Goal: Transaction & Acquisition: Purchase product/service

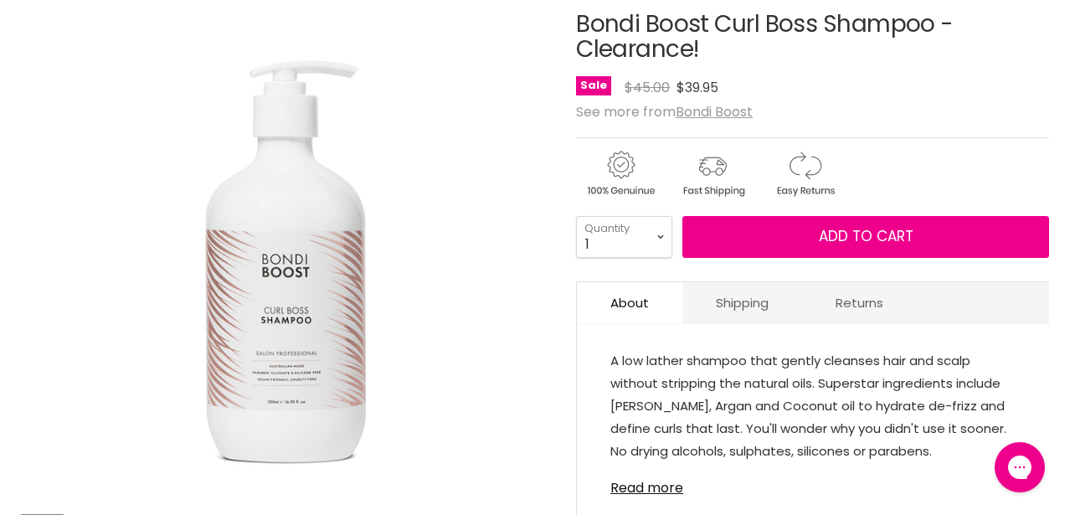
scroll to position [286, 0]
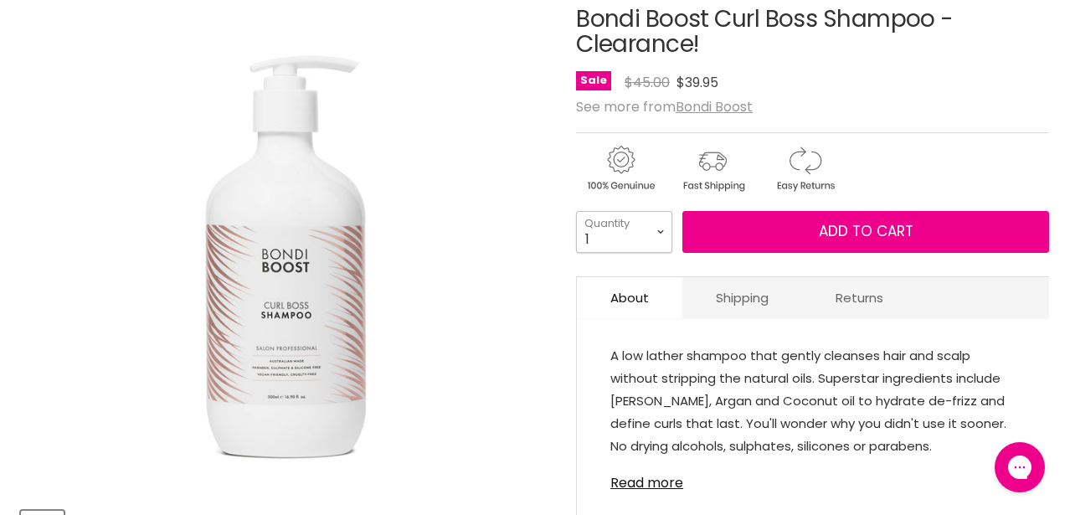
click at [666, 232] on select "1 2 3 4 5 6 7 8 9 10+" at bounding box center [624, 232] width 96 height 42
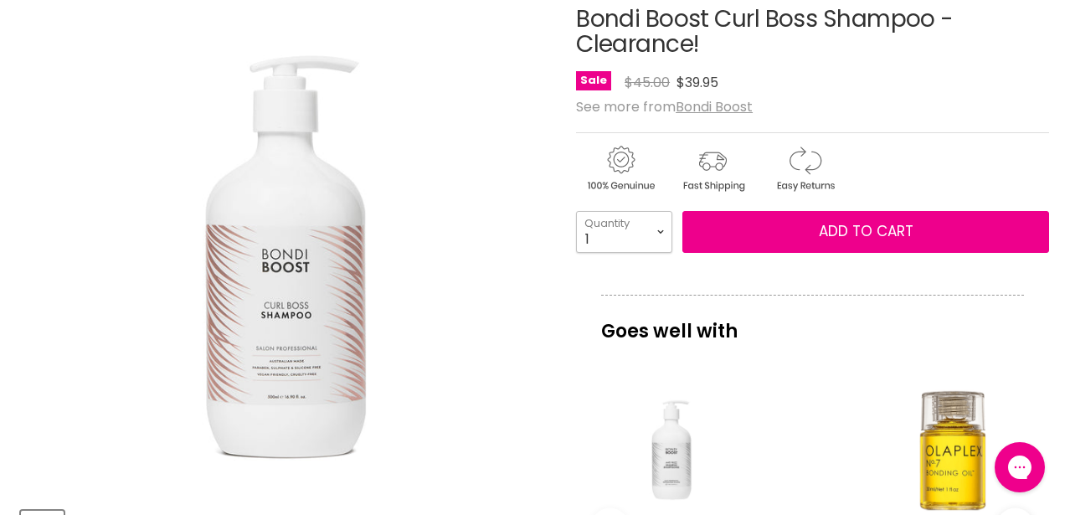
select select "2"
click at [576, 211] on select "1 2 3 4 5 6 7 8 9 10+" at bounding box center [624, 232] width 96 height 42
type input "2"
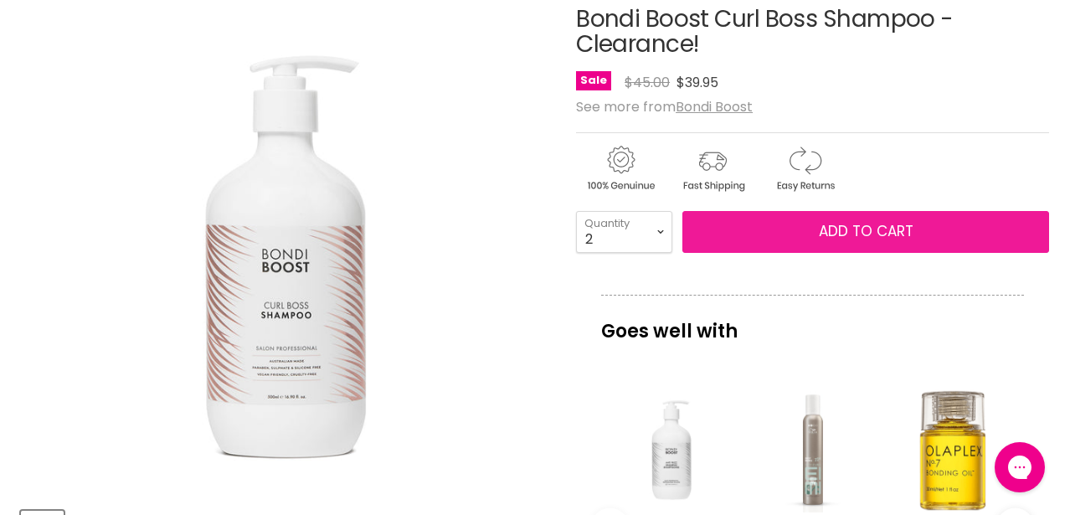
click at [771, 234] on button "Add to cart" at bounding box center [865, 232] width 367 height 42
click at [869, 232] on span "Add to cart" at bounding box center [866, 231] width 95 height 20
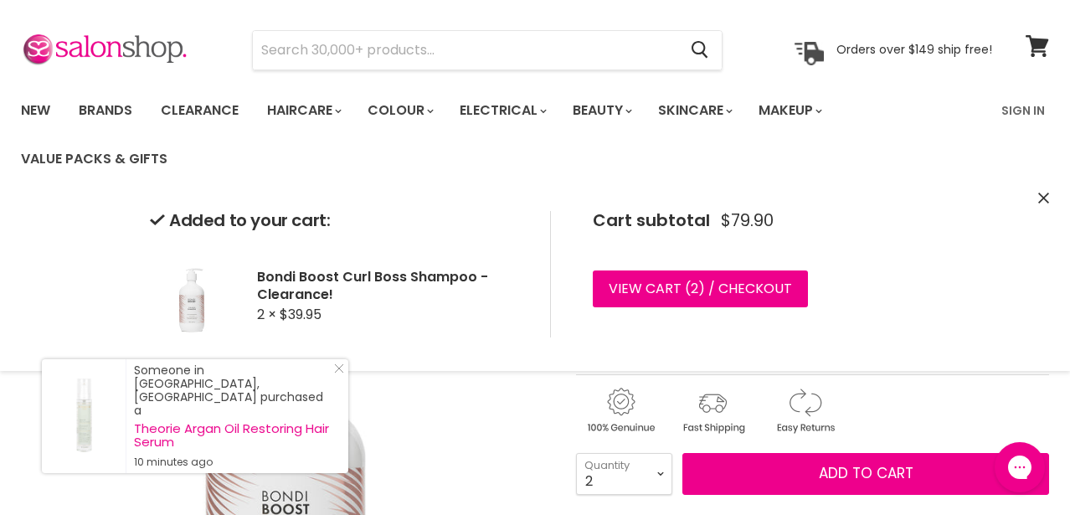
scroll to position [0, 0]
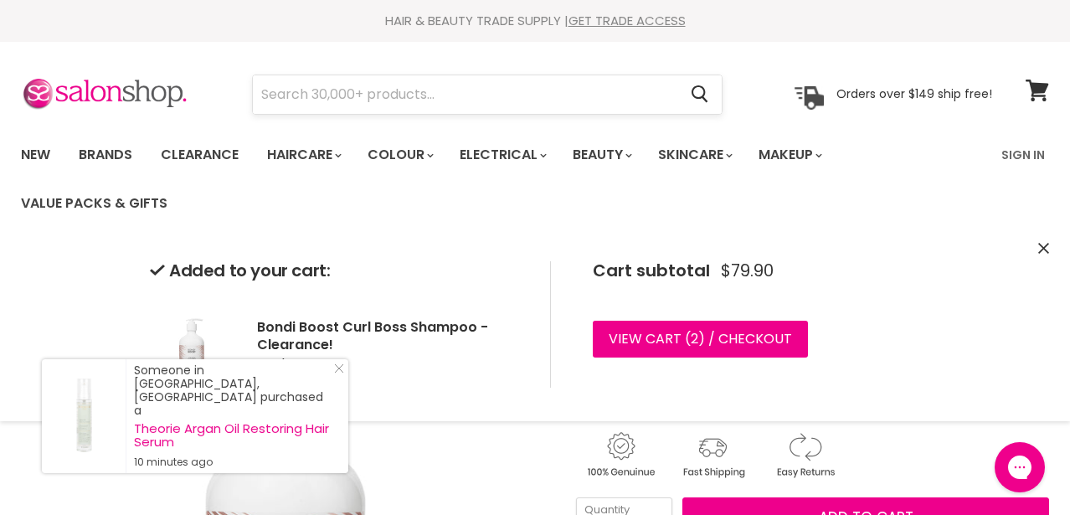
click at [321, 94] on input "Search" at bounding box center [465, 94] width 424 height 39
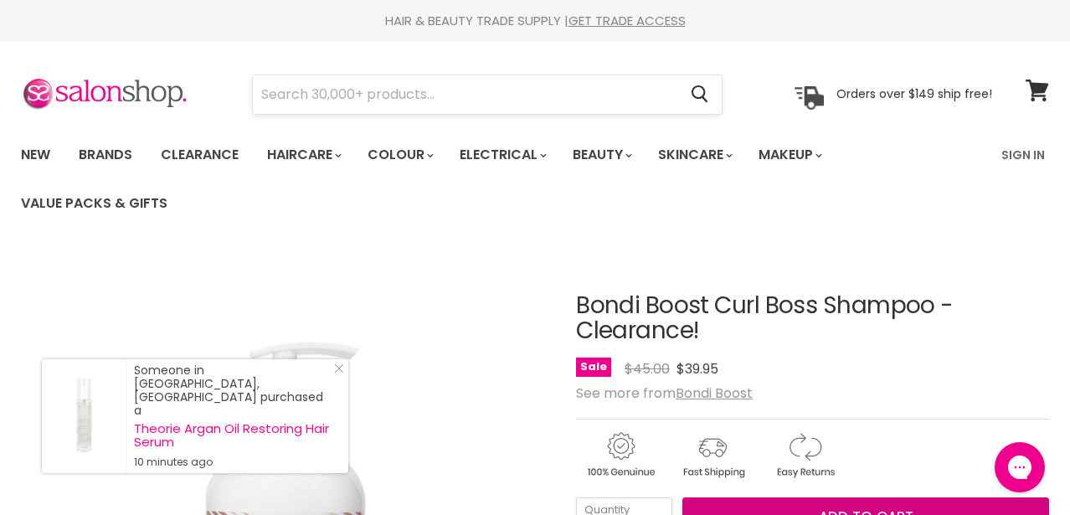
scroll to position [23, 0]
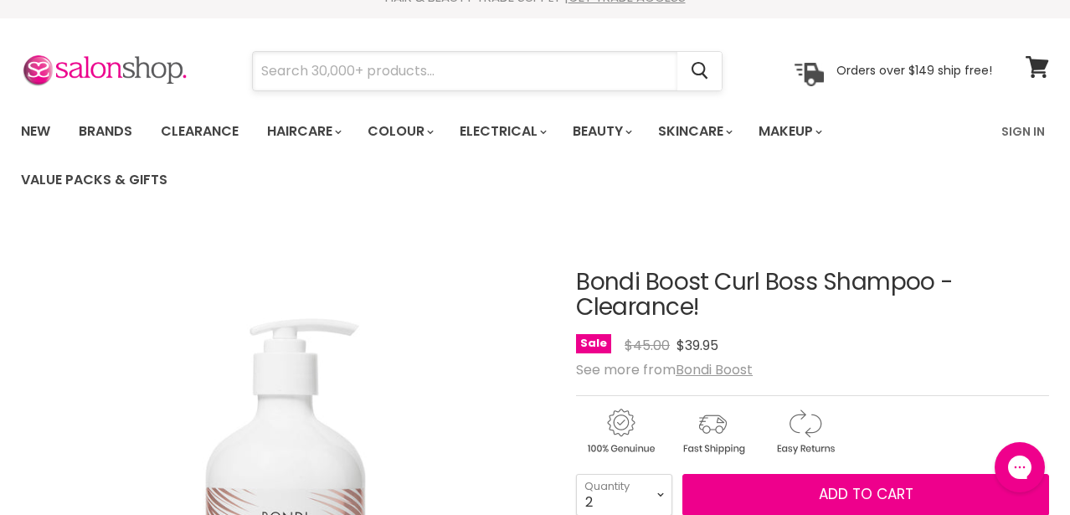
click at [329, 53] on input "Search" at bounding box center [465, 71] width 424 height 39
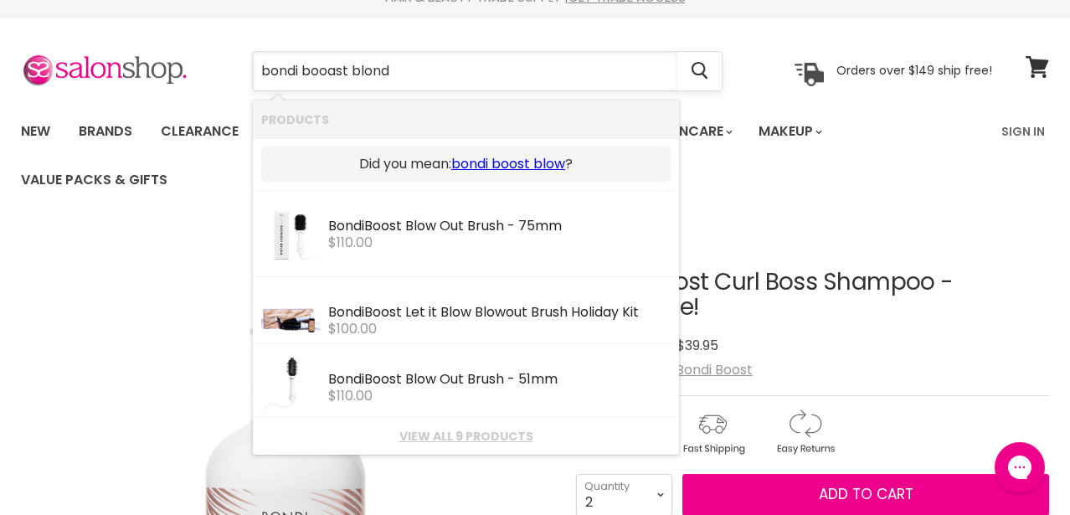
type input "bondi booast blonde"
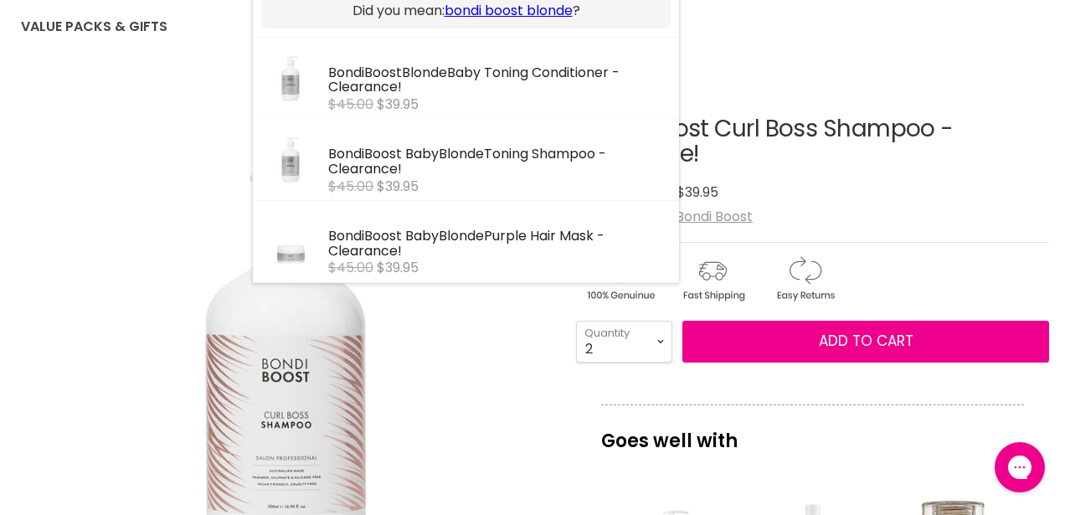
scroll to position [177, 0]
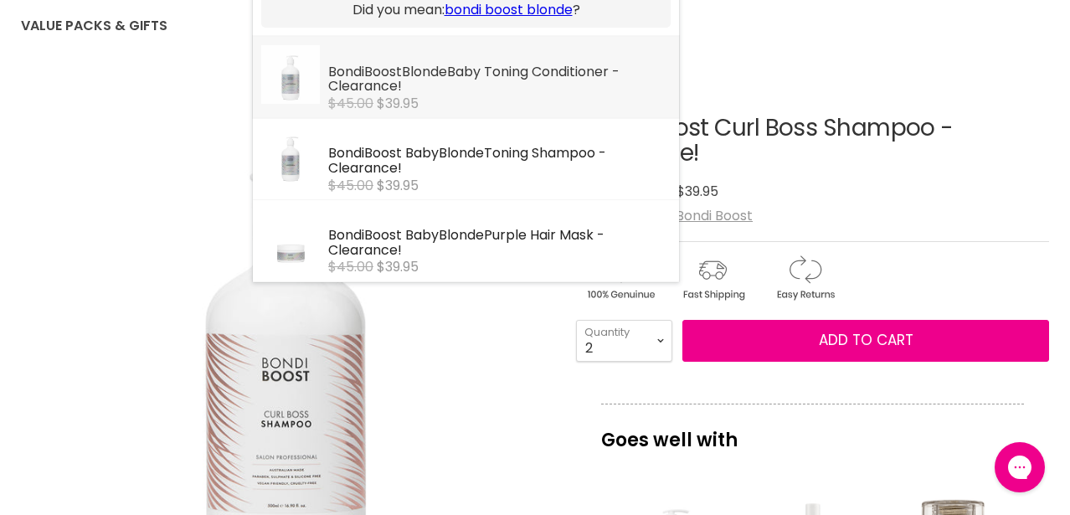
click at [394, 95] on span "$39.95" at bounding box center [398, 103] width 42 height 19
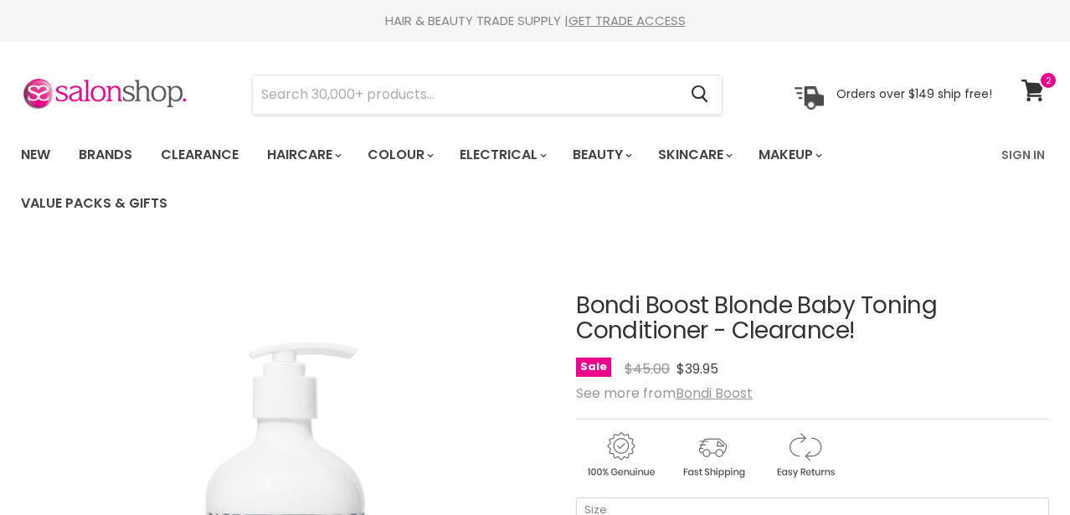
scroll to position [334, 0]
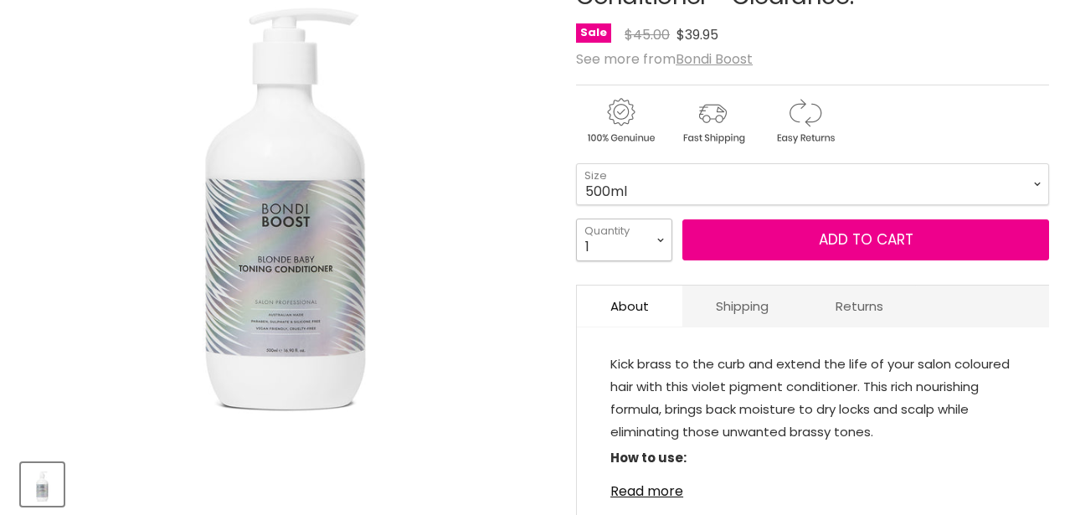
click at [662, 242] on select "1 2 3 4 5 6 7 8 9 10+" at bounding box center [624, 239] width 96 height 42
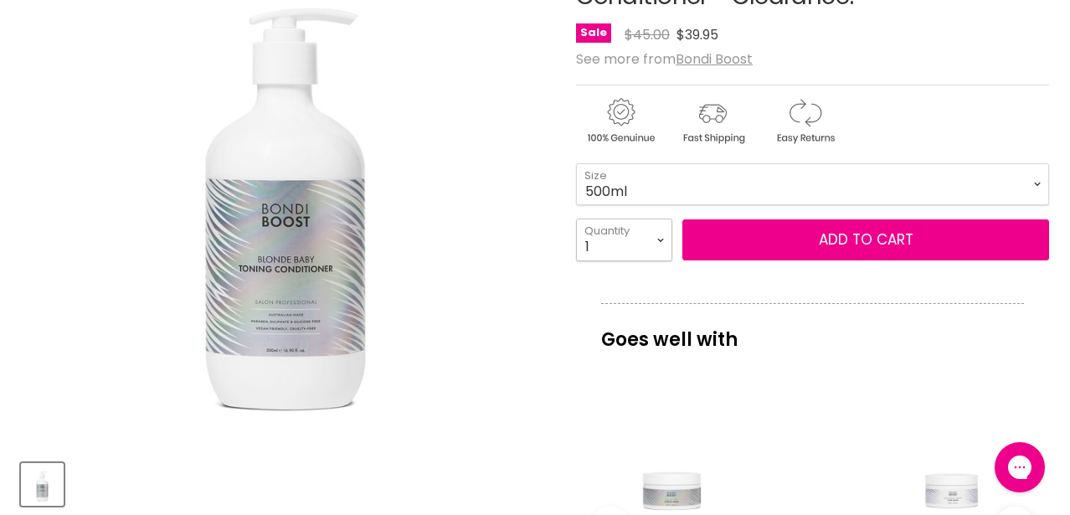
select select "2"
click at [576, 218] on select "1 2 3 4 5 6 7 8 9 10+" at bounding box center [624, 239] width 96 height 42
type input "2"
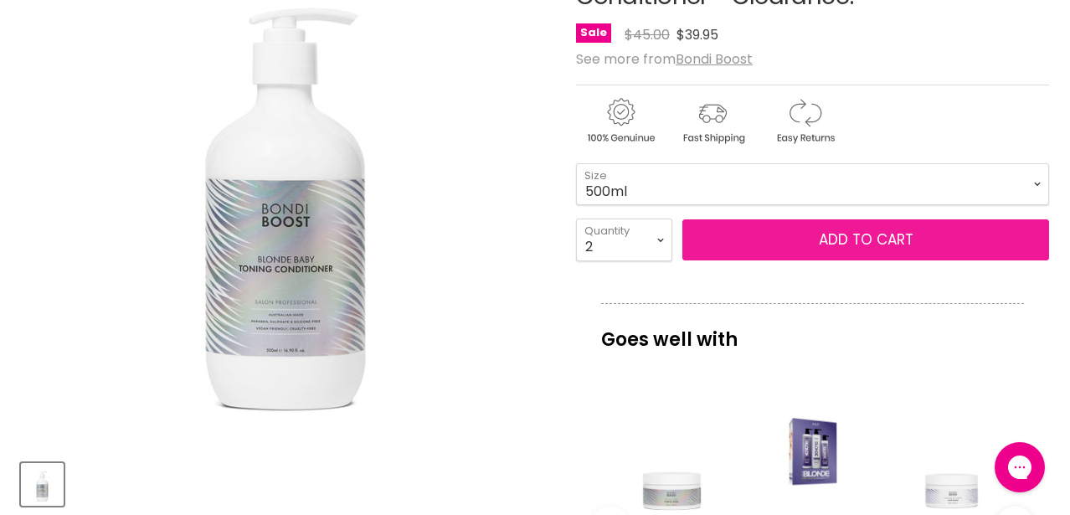
click at [787, 239] on button "Add to cart" at bounding box center [865, 240] width 367 height 42
click at [872, 239] on span "Add to cart" at bounding box center [866, 239] width 95 height 20
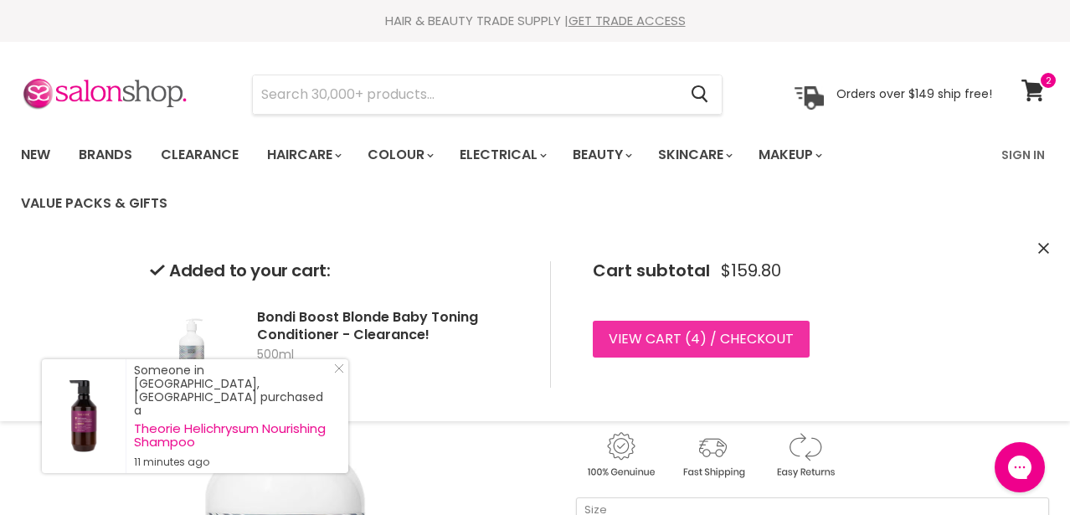
click at [753, 340] on link "View cart ( 4 ) / Checkout" at bounding box center [701, 339] width 217 height 37
